Goal: Transaction & Acquisition: Purchase product/service

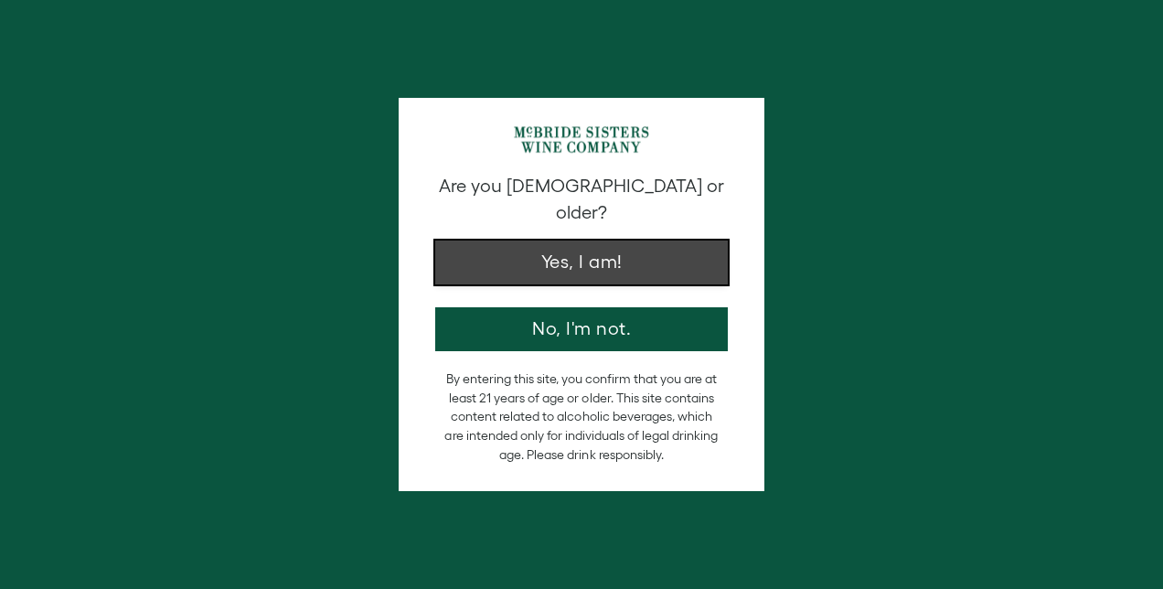
click at [630, 241] on button "Yes, I am!" at bounding box center [581, 263] width 293 height 44
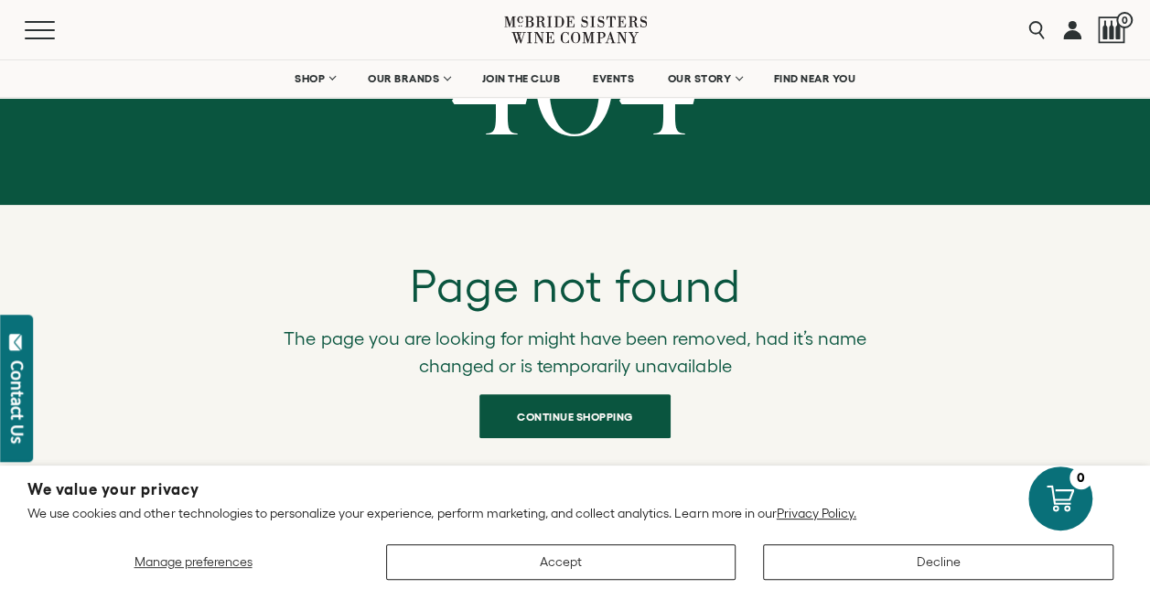
scroll to position [183, 0]
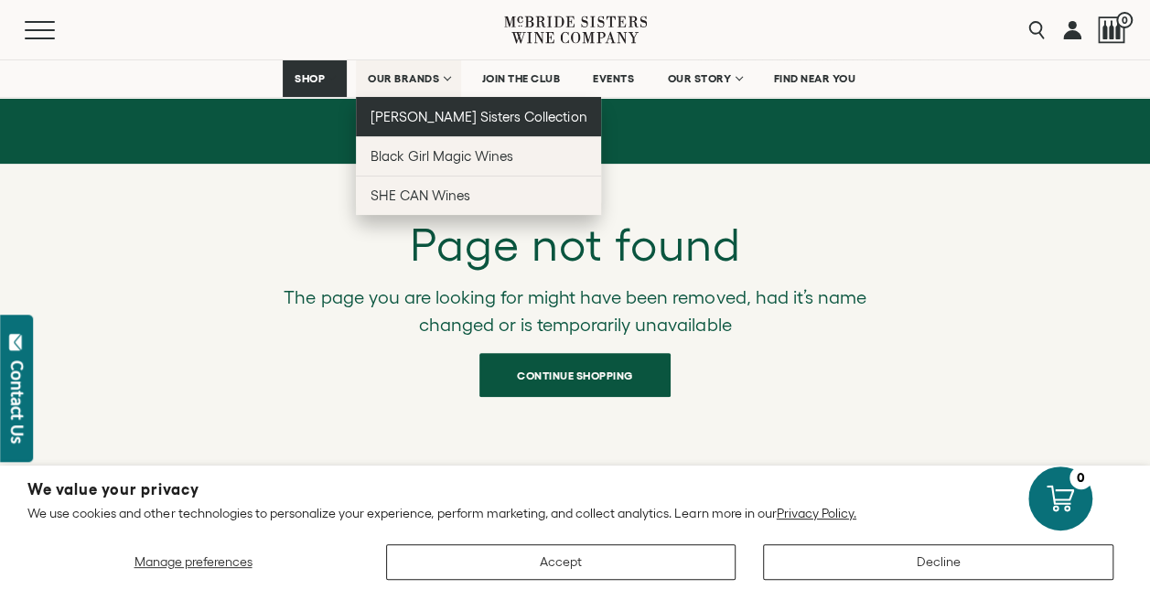
click at [452, 121] on span "[PERSON_NAME] Sisters Collection" at bounding box center [478, 117] width 217 height 16
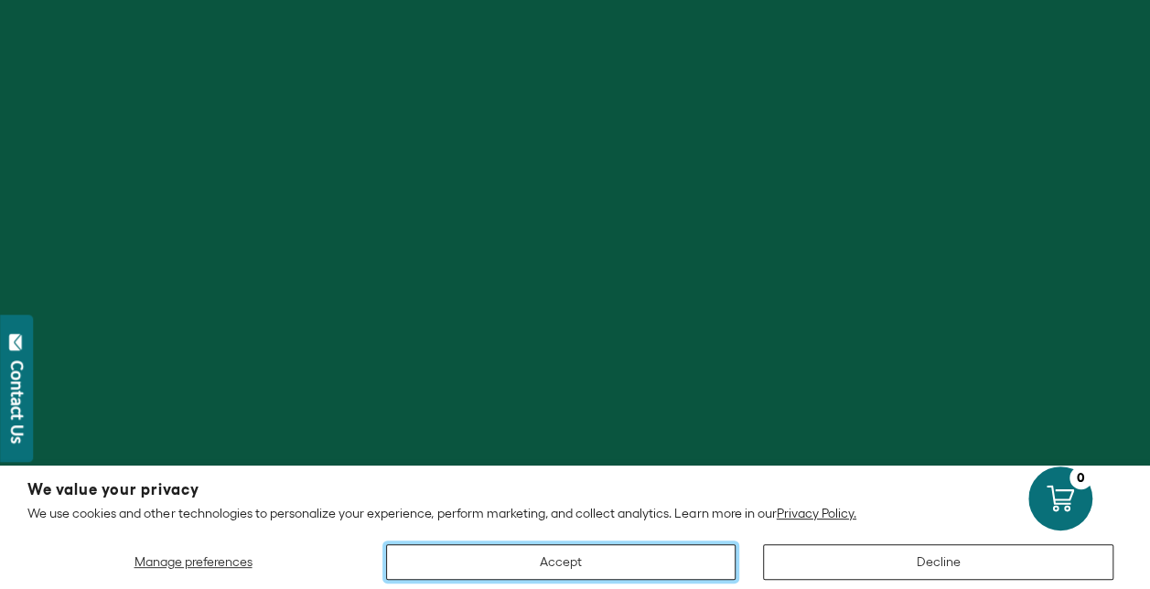
click at [688, 573] on button "Accept" at bounding box center [561, 562] width 350 height 36
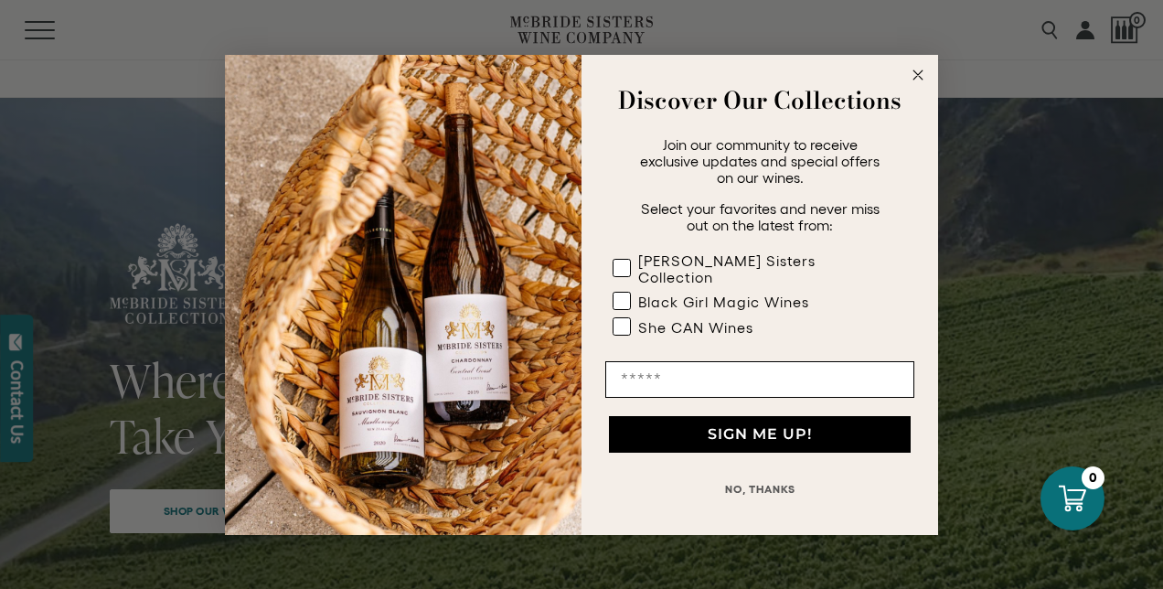
click at [930, 79] on form "Discover Our Collections Join our community to receive exclusive updates and sp…" at bounding box center [581, 295] width 713 height 480
click at [924, 80] on circle "Close dialog" at bounding box center [918, 74] width 21 height 21
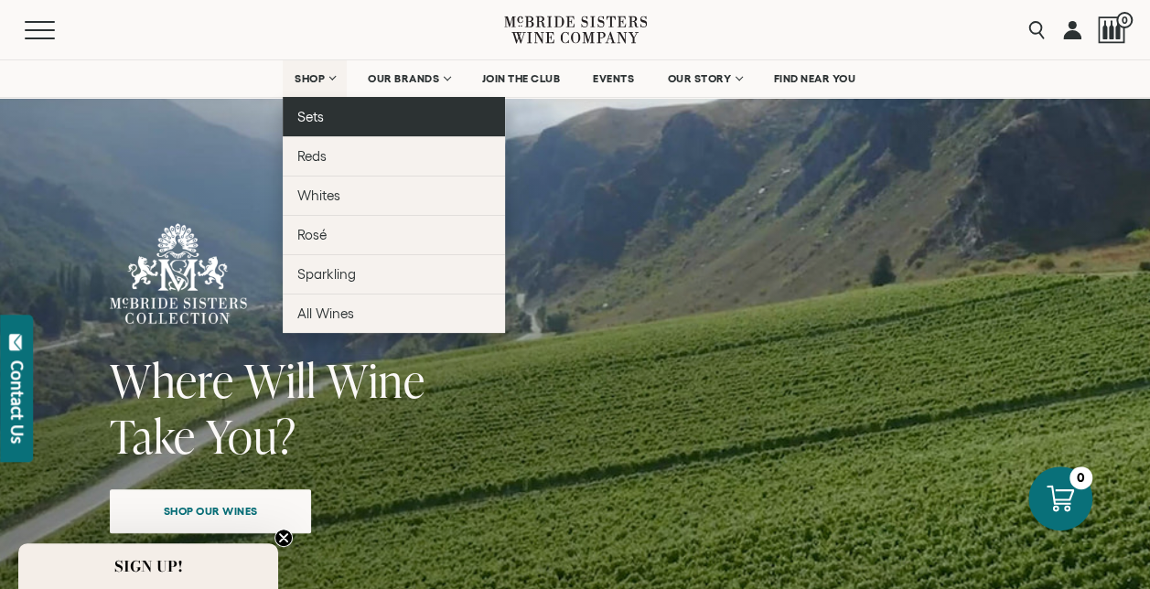
click at [334, 101] on link "Sets" at bounding box center [394, 116] width 222 height 39
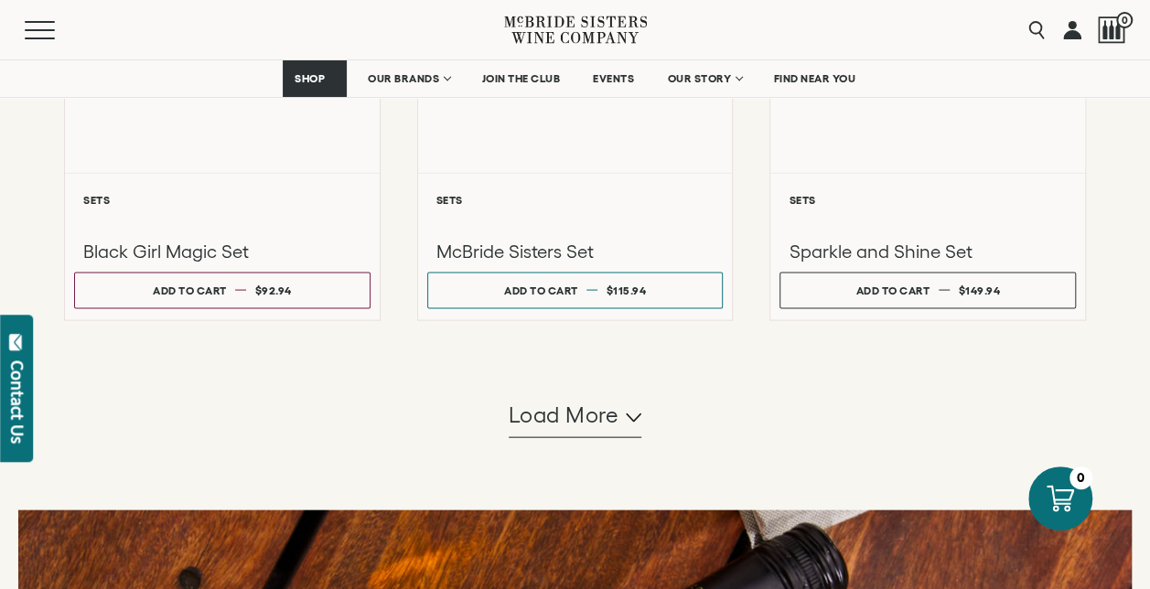
scroll to position [1829, 0]
